Goal: Ask a question

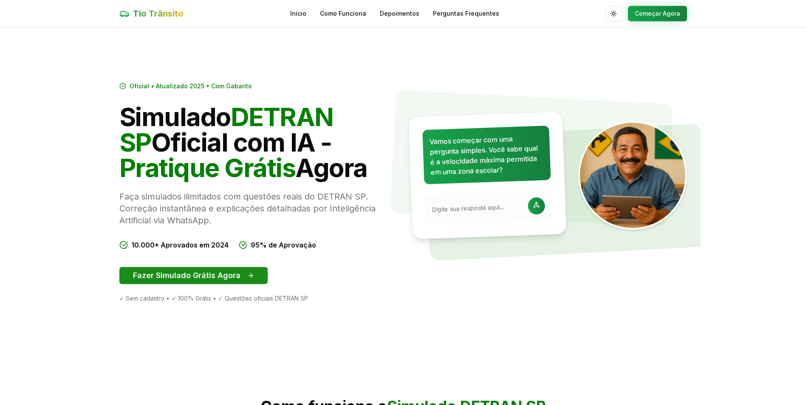
click at [184, 274] on button "Fazer Simulado Grátis Agora" at bounding box center [193, 275] width 148 height 17
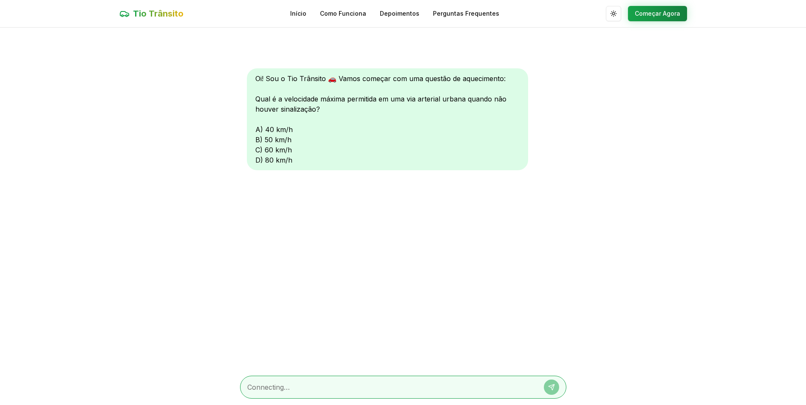
scroll to position [0, 0]
click at [274, 386] on textarea at bounding box center [391, 387] width 288 height 10
type textarea "60km/h"
click at [550, 388] on icon at bounding box center [551, 387] width 7 height 7
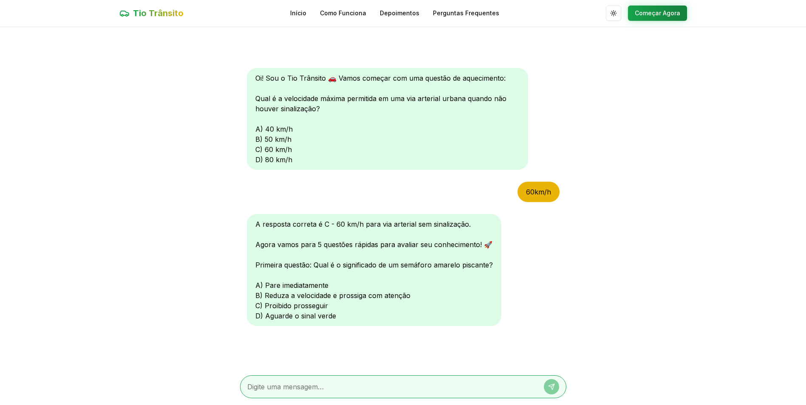
scroll to position [0, 0]
click at [271, 390] on textarea at bounding box center [391, 387] width 288 height 10
type textarea "b"
click at [548, 389] on icon at bounding box center [551, 387] width 7 height 7
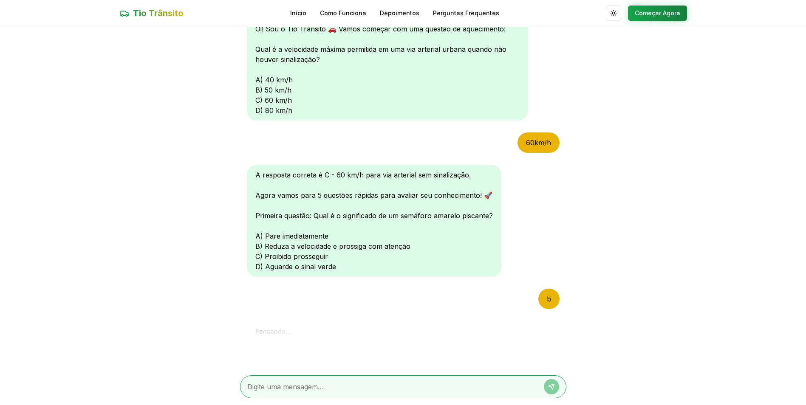
scroll to position [207, 0]
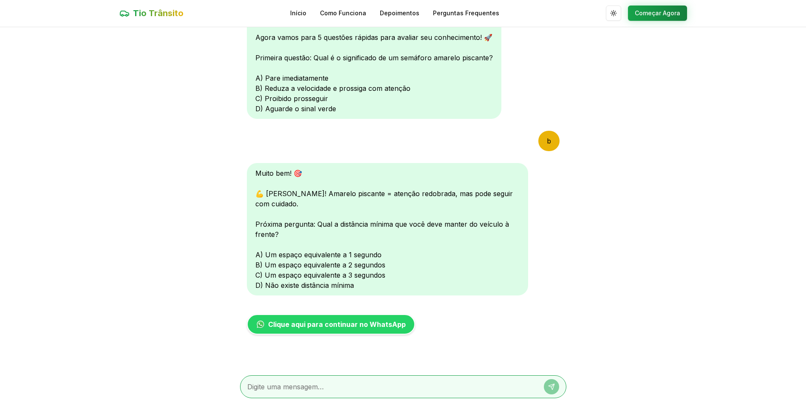
click at [272, 387] on textarea at bounding box center [391, 387] width 288 height 10
type textarea "c"
click at [550, 385] on icon at bounding box center [551, 387] width 7 height 7
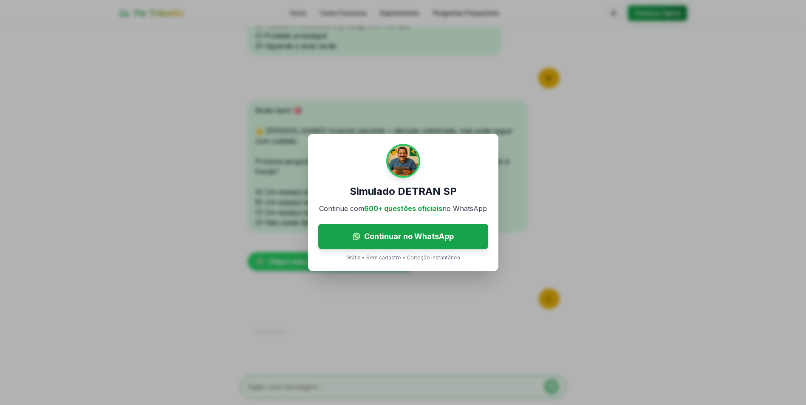
scroll to position [384, 0]
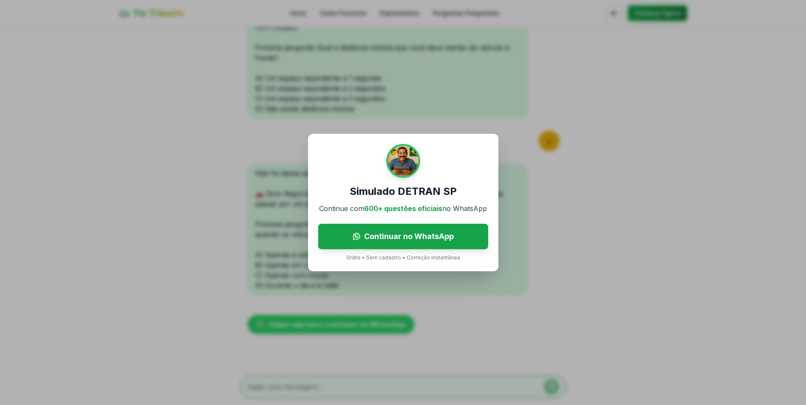
click at [545, 198] on div "Simulado DETRAN SP Continue com 600+ questões oficiais no WhatsApp Continuar no…" at bounding box center [403, 202] width 806 height 405
click at [490, 148] on div "Simulado DETRAN SP Continue com 600+ questões oficiais no WhatsApp Continuar no…" at bounding box center [403, 203] width 190 height 138
